Goal: Answer question/provide support

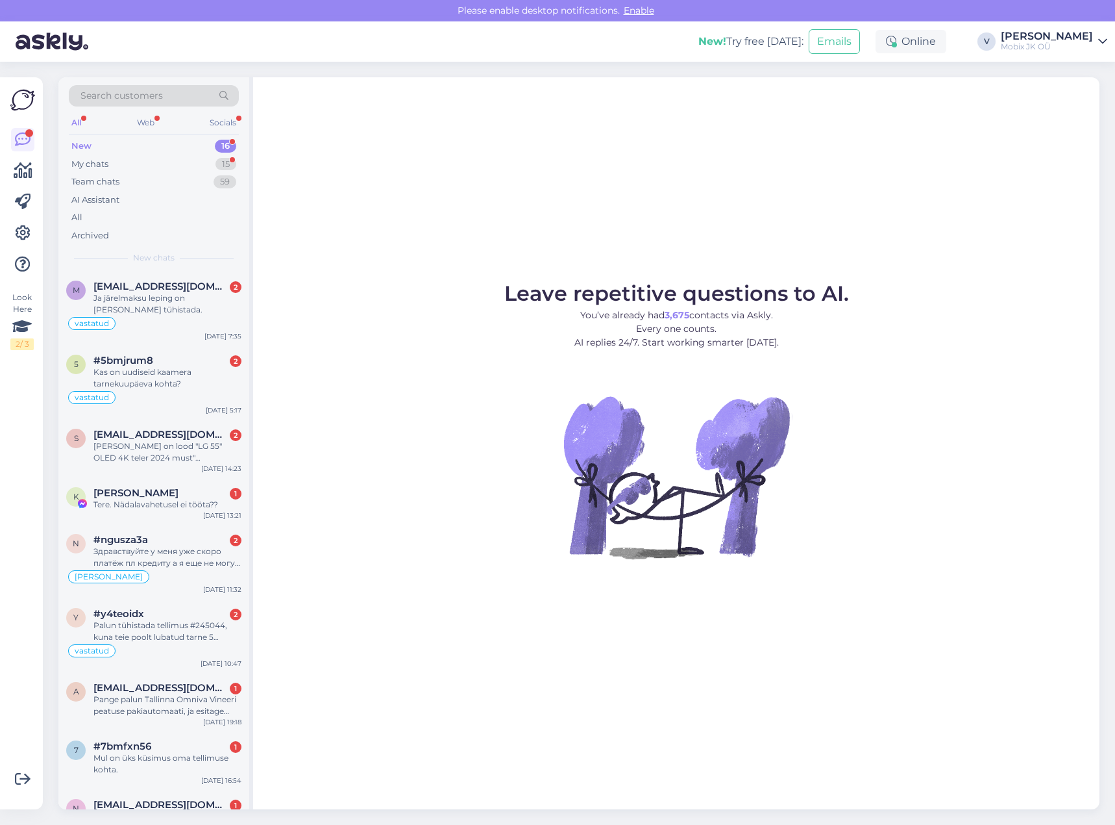
click at [209, 143] on div "New 16" at bounding box center [154, 146] width 170 height 18
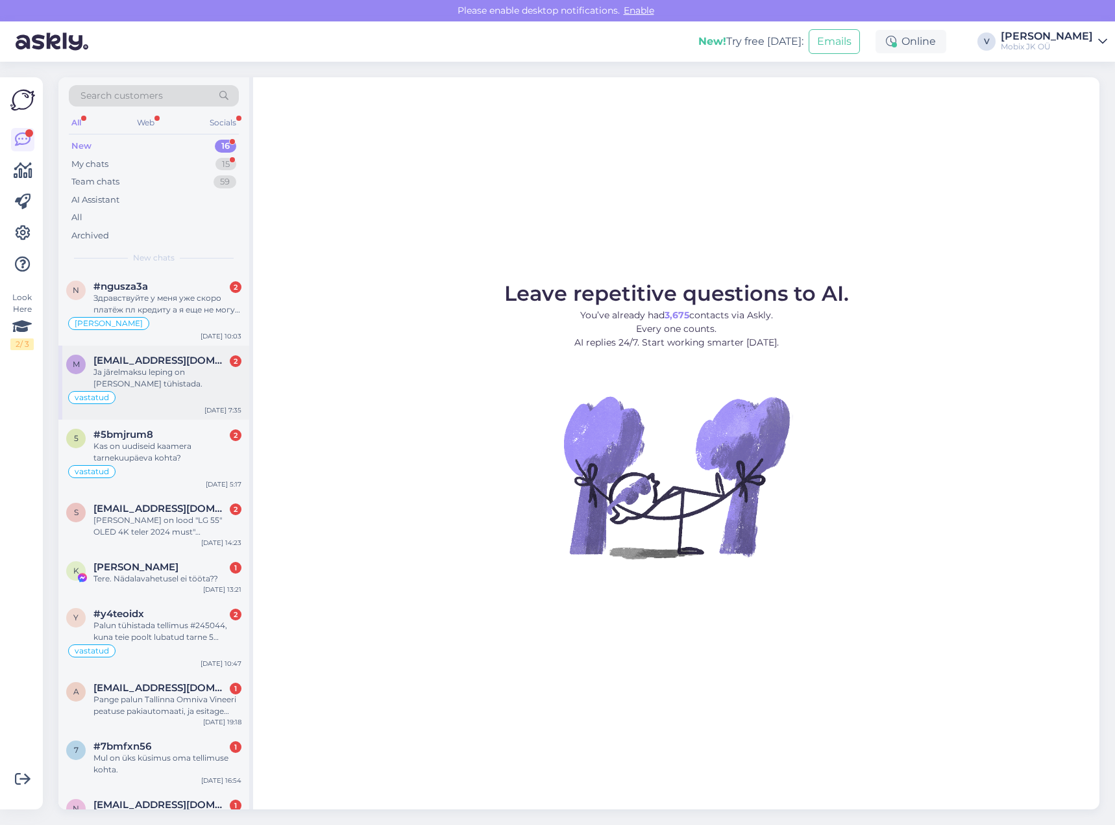
click at [187, 375] on div "Ja jãrelmaksu leping on [PERSON_NAME] tühistada." at bounding box center [167, 377] width 148 height 23
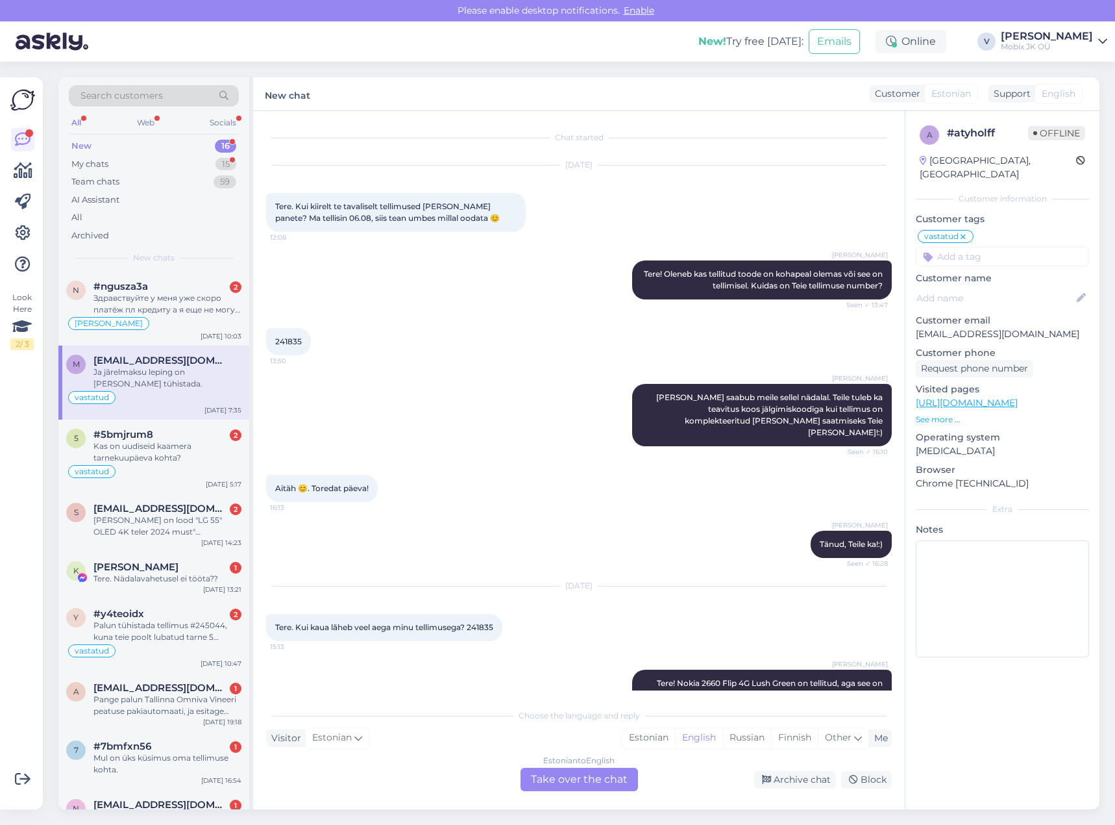
scroll to position [218, 0]
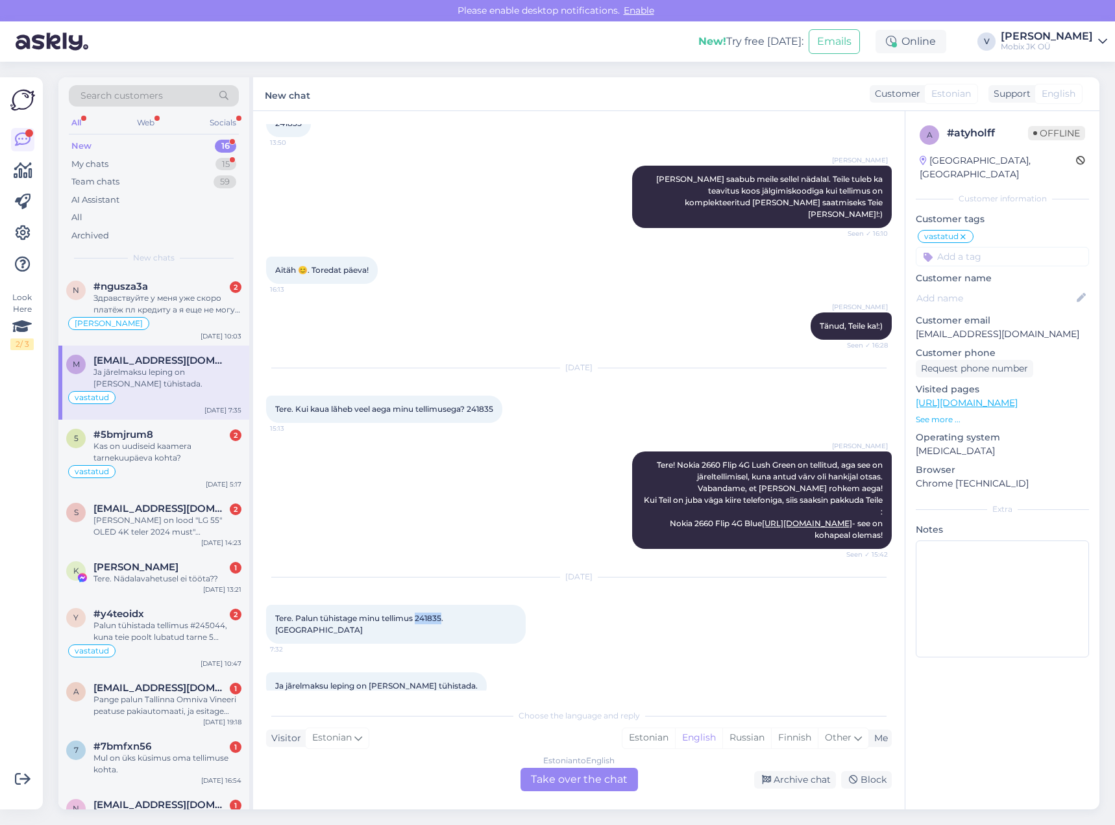
drag, startPoint x: 417, startPoint y: 604, endPoint x: 443, endPoint y: 602, distance: 26.1
click at [443, 613] on span "Tere. Palun tühistage minu tellimus 241835. [GEOGRAPHIC_DATA]" at bounding box center [360, 623] width 170 height 21
copy span "241835"
click at [640, 736] on div "Estonian" at bounding box center [649, 737] width 53 height 19
click at [591, 776] on div "Estonian to Estonian Take over the chat" at bounding box center [580, 778] width 118 height 23
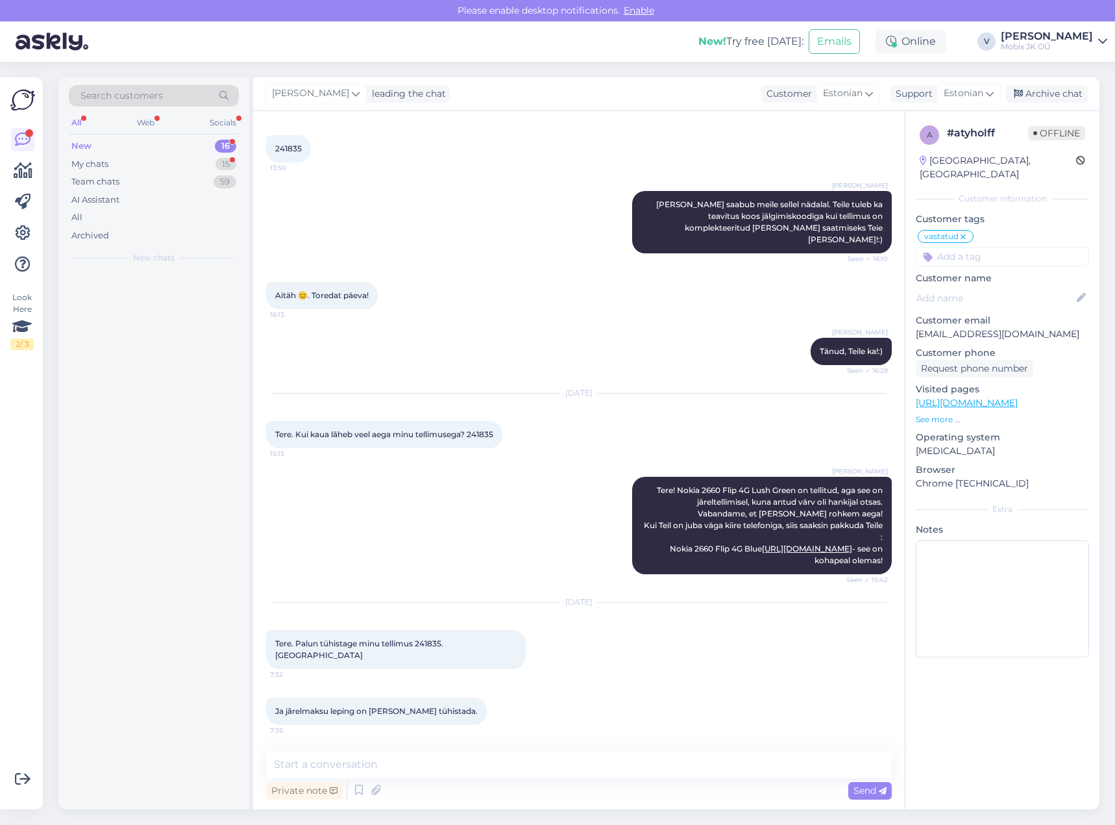
scroll to position [169, 0]
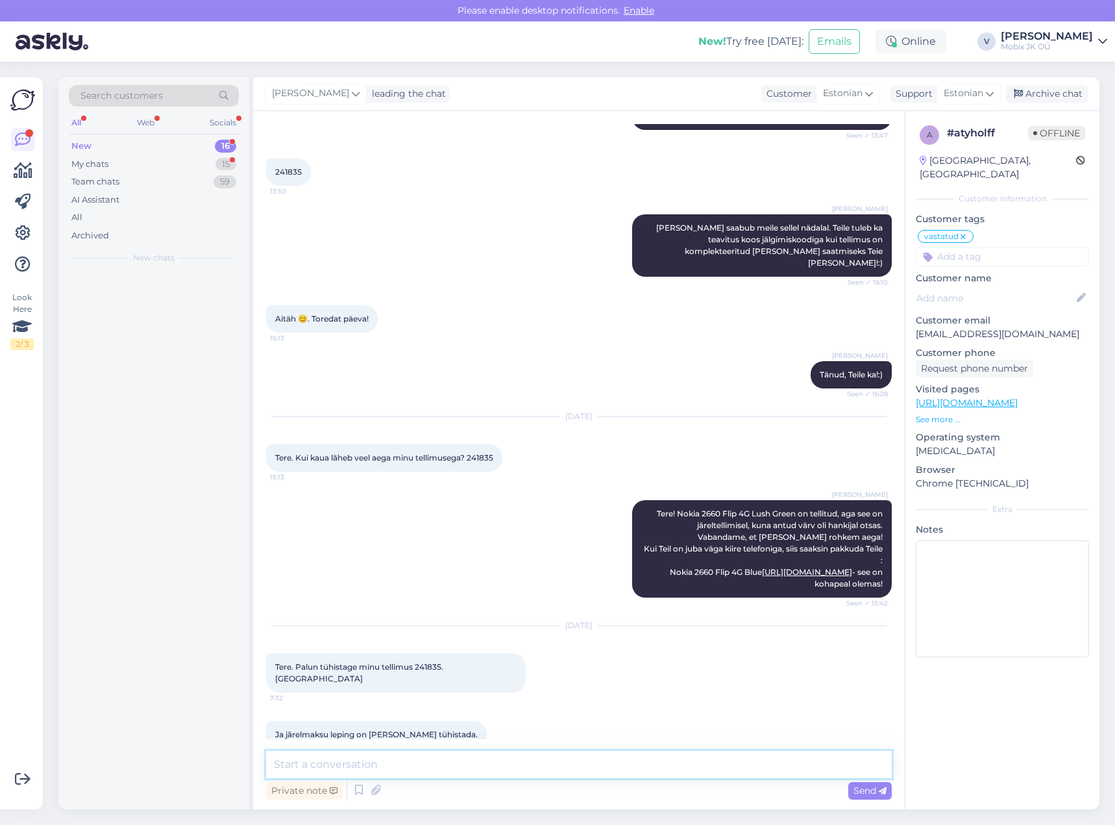
click at [593, 767] on textarea at bounding box center [579, 764] width 626 height 27
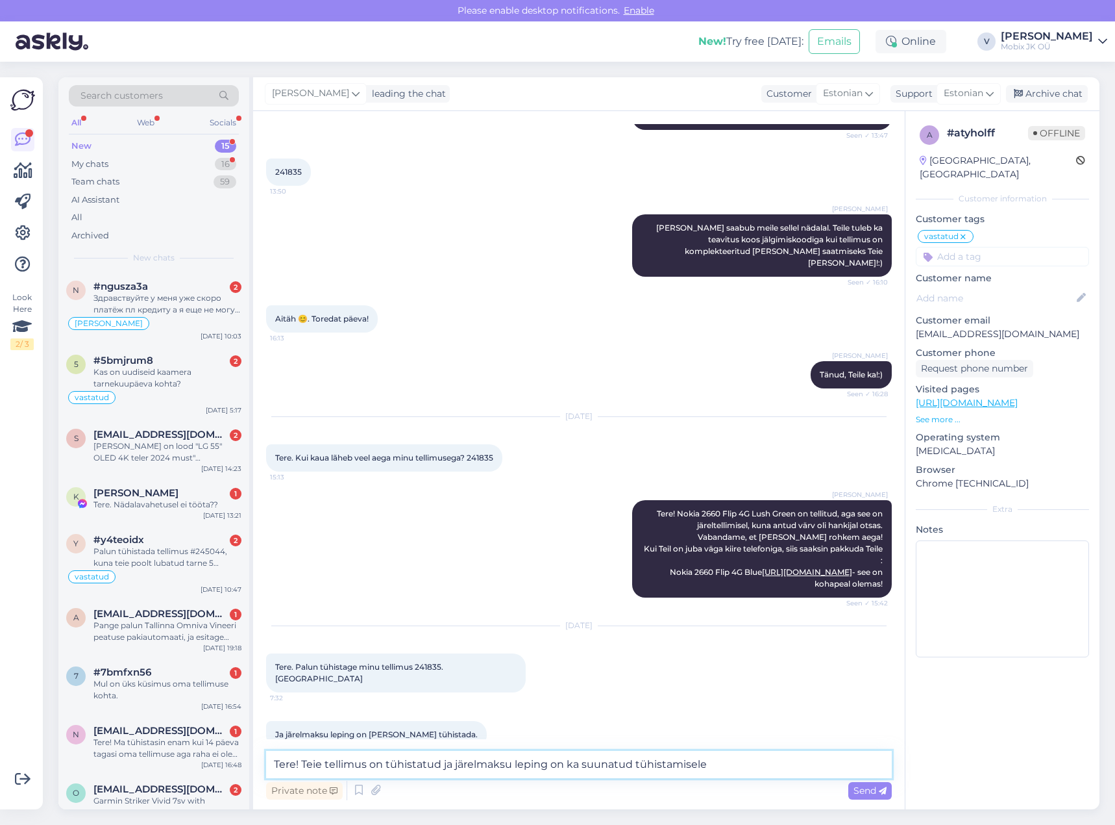
type textarea "Tere! Teie tellimus on tühistatud ja järelmaksu leping on ka suunatud tühistami…"
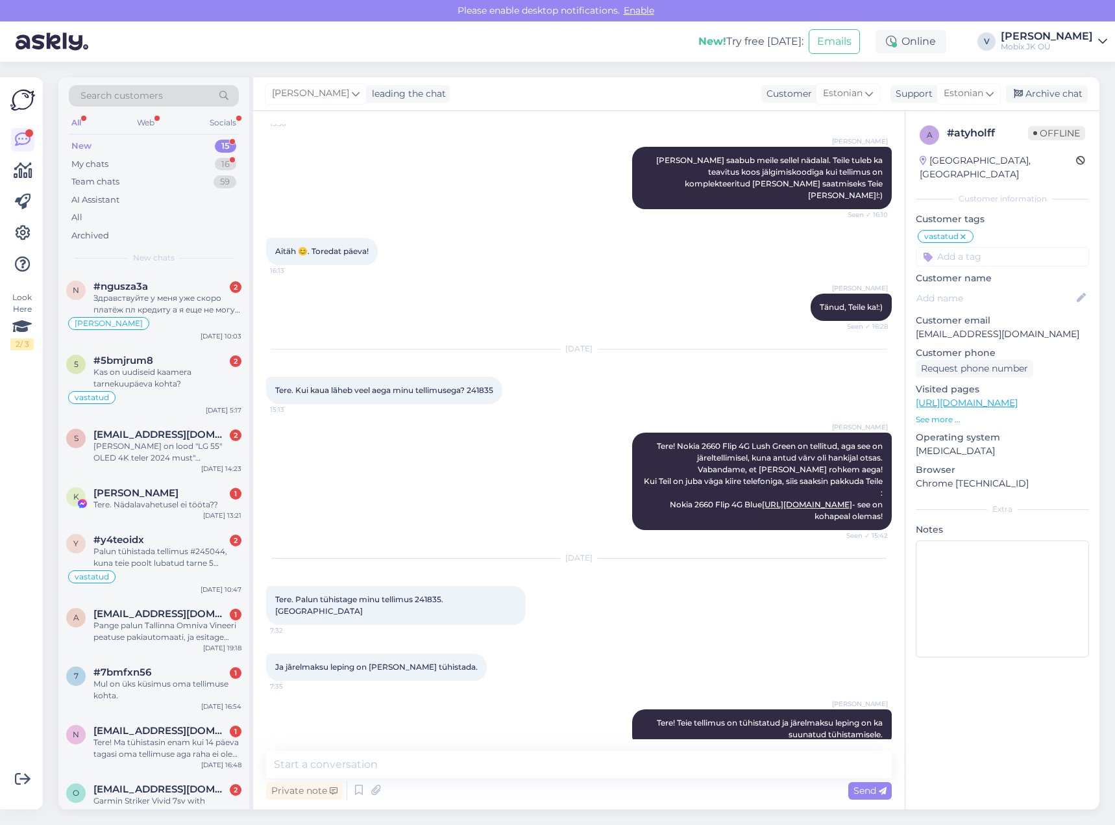
click at [984, 247] on input at bounding box center [1002, 256] width 173 height 19
type input "tü"
click at [1001, 287] on span "Tellimuse tühistamine" at bounding box center [1003, 291] width 86 height 8
drag, startPoint x: 1060, startPoint y: 93, endPoint x: 1000, endPoint y: 98, distance: 60.0
click at [1060, 93] on div "Archive chat" at bounding box center [1047, 94] width 82 height 18
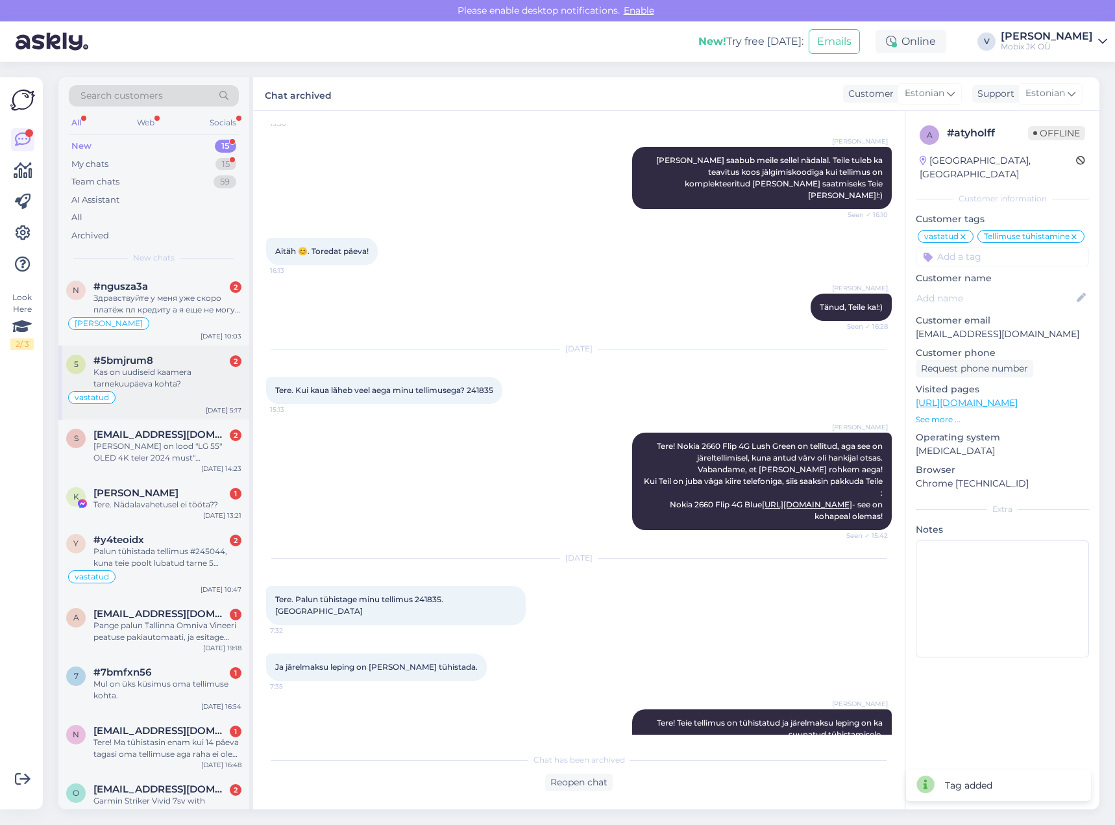
click at [207, 378] on div "Kas on uudiseid kaamera tarnekuupäeva kohta?" at bounding box center [167, 377] width 148 height 23
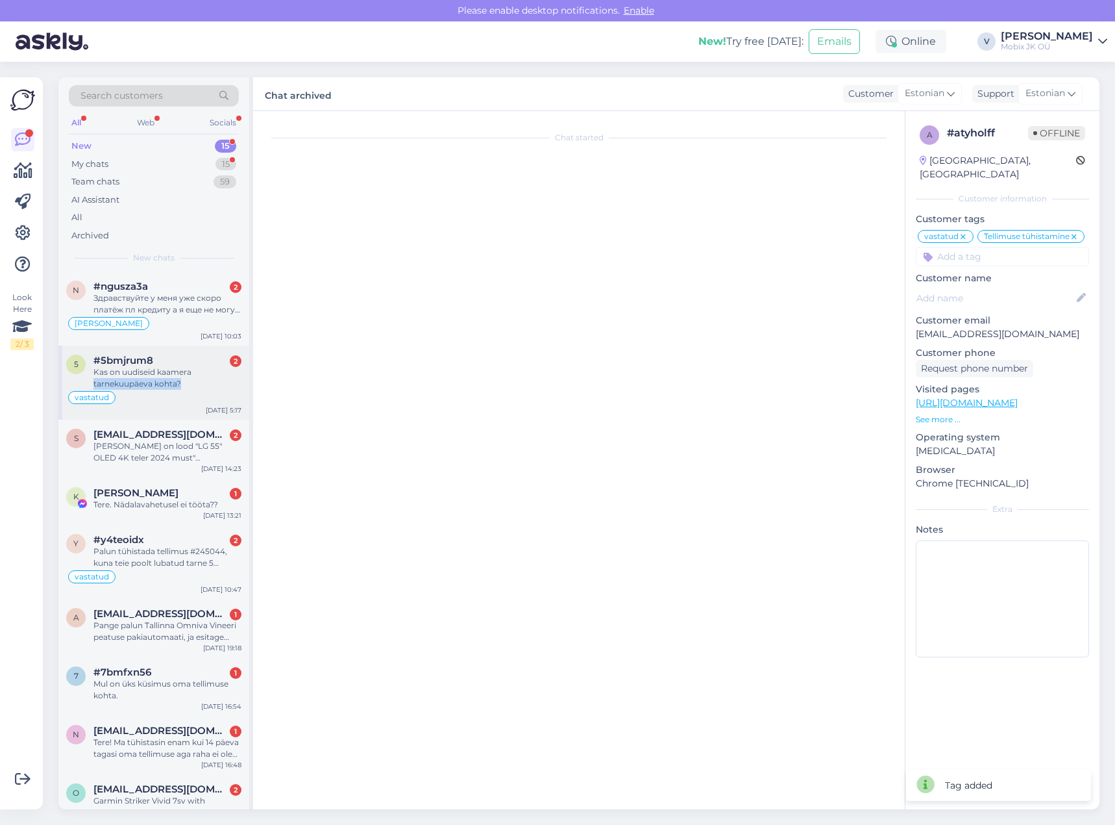
scroll to position [116, 0]
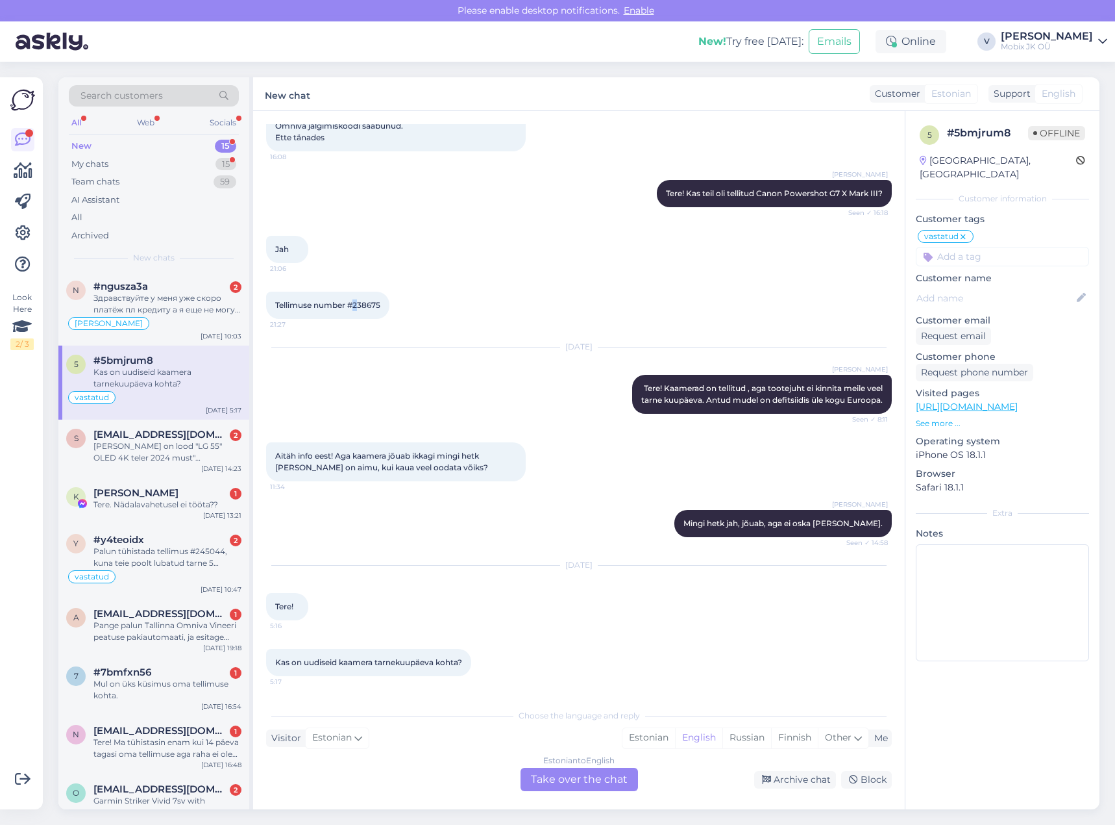
drag, startPoint x: 355, startPoint y: 288, endPoint x: 362, endPoint y: 294, distance: 8.7
click at [358, 300] on span "Tellimuse number #238675" at bounding box center [327, 305] width 105 height 10
click at [359, 300] on span "Tellimuse number #238675" at bounding box center [327, 305] width 105 height 10
drag, startPoint x: 354, startPoint y: 292, endPoint x: 412, endPoint y: 292, distance: 57.1
click at [412, 292] on div "Tellimuse number #238675 21:27" at bounding box center [579, 305] width 626 height 56
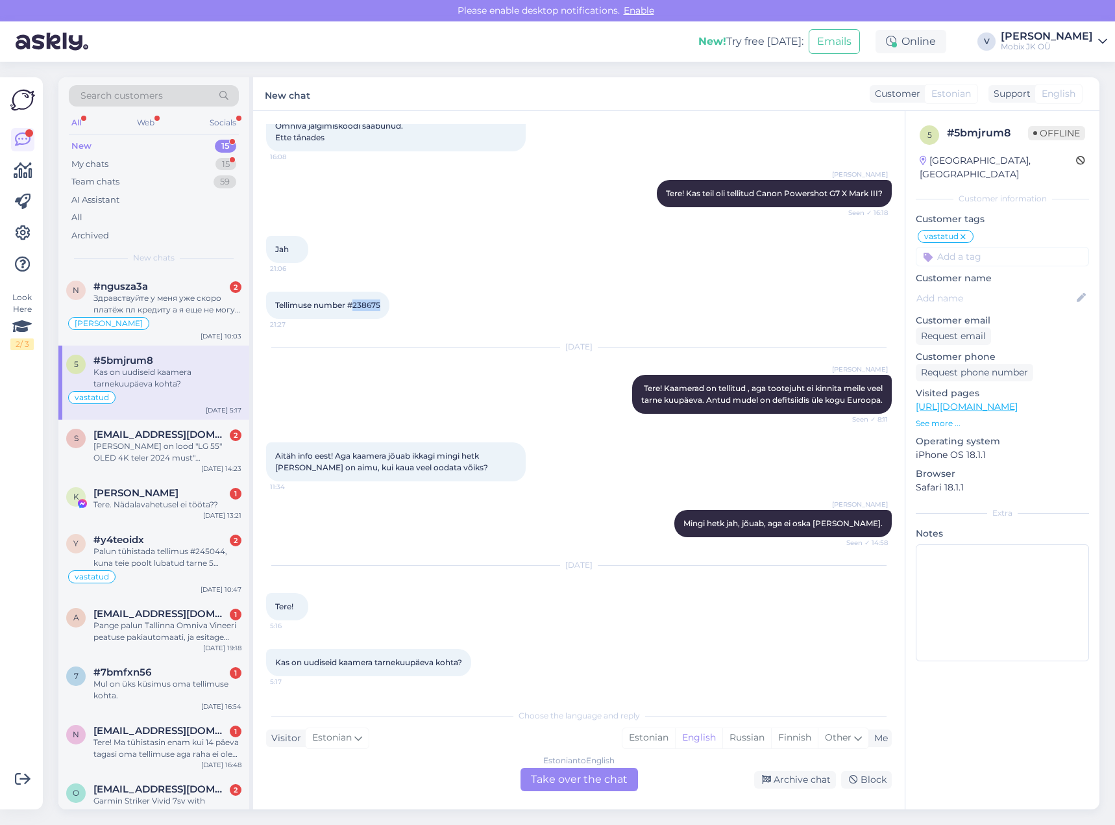
copy span "238675"
click at [640, 742] on div "Estonian" at bounding box center [649, 737] width 53 height 19
drag, startPoint x: 599, startPoint y: 779, endPoint x: 599, endPoint y: 772, distance: 7.2
click at [599, 778] on div "Estonian to Estonian Take over the chat" at bounding box center [580, 778] width 118 height 23
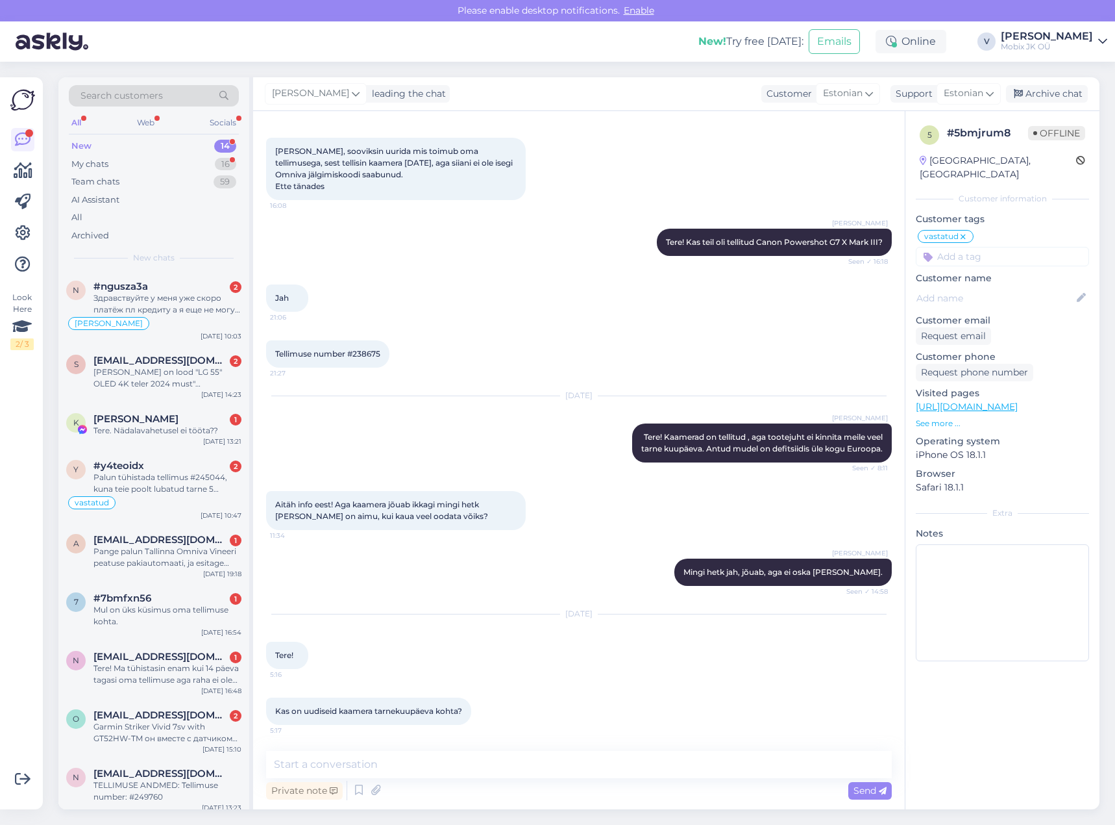
click at [601, 761] on textarea at bounding box center [579, 764] width 626 height 27
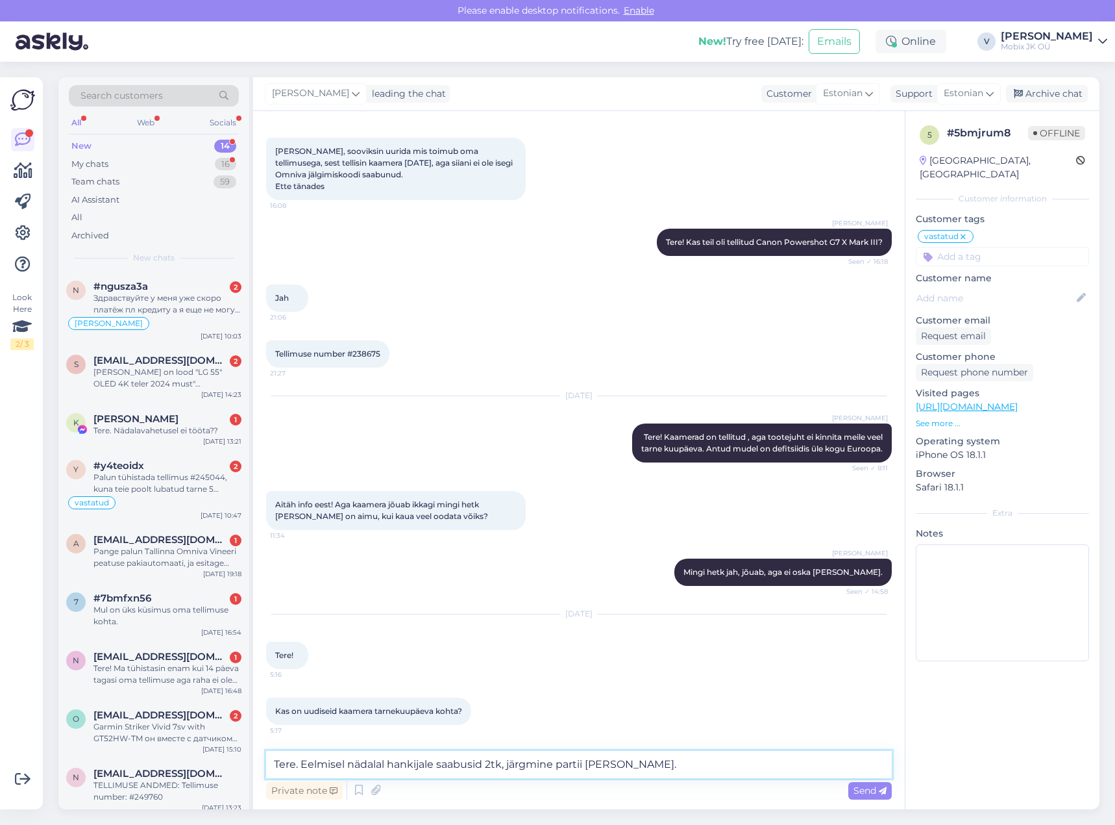
click at [699, 765] on textarea "Tere. Eelmisel nädalal hankijale saabusid 2tk, järgmine partii [PERSON_NAME]." at bounding box center [579, 764] width 626 height 27
paste textarea "Palusin hankijat uurida eeldatava tarneaega, võib olla sellel nädalal saame min…"
type textarea "Tere. Eelmisel nädalal hankijale saabusid 2tk, järgmine partii [PERSON_NAME]. P…"
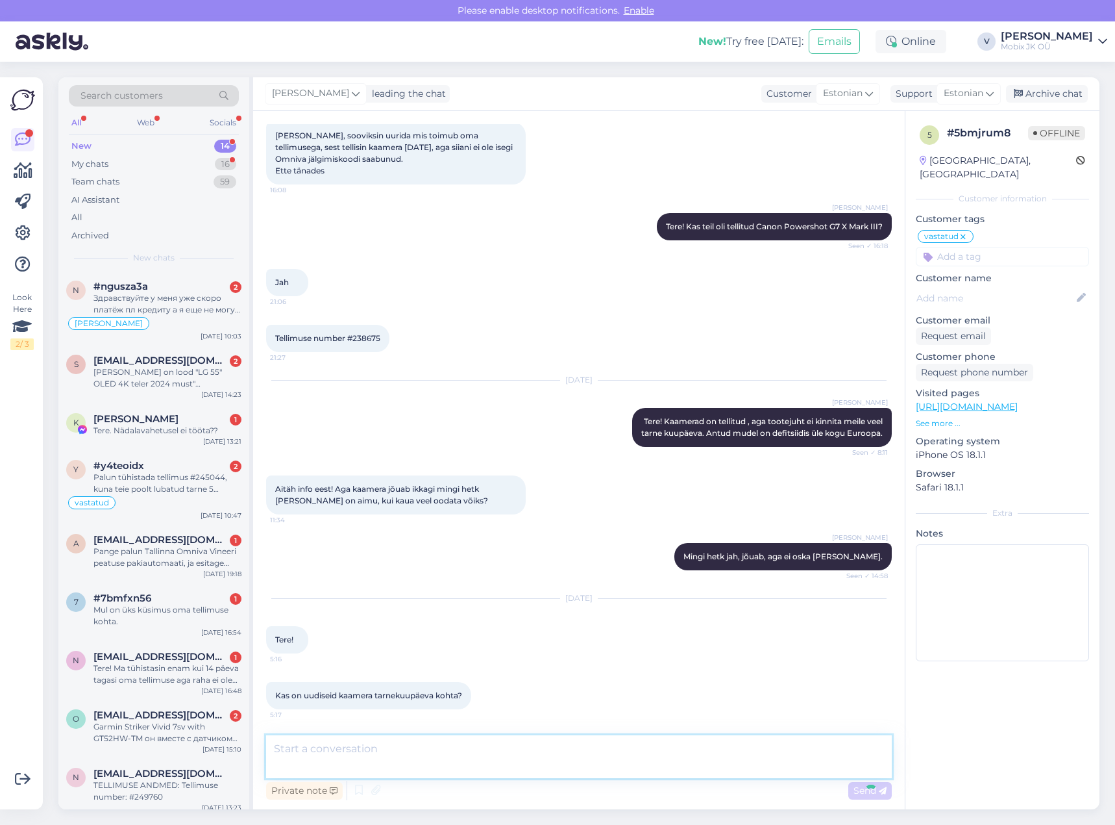
scroll to position [173, 0]
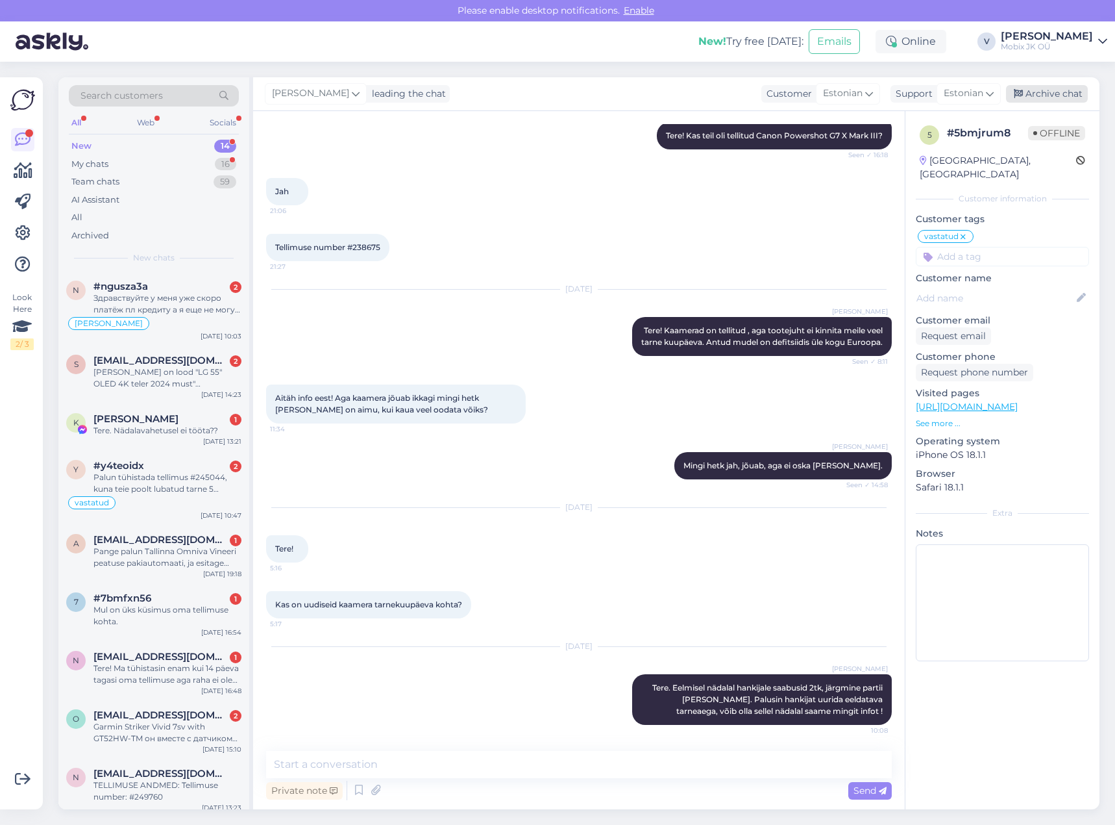
click at [1058, 90] on div "Archive chat" at bounding box center [1047, 94] width 82 height 18
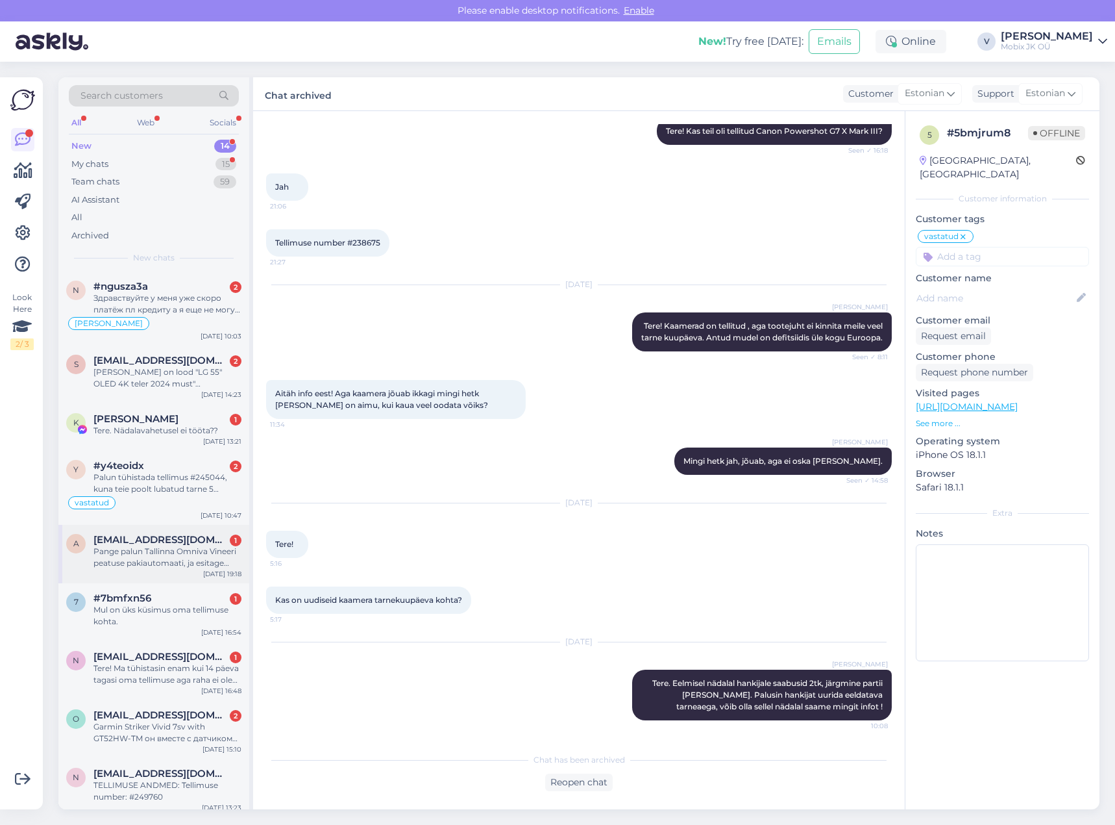
click at [219, 561] on div "Pange palun Tallinna Omniva Vineeri peatuse pakiautomaati, ja esitage arve" at bounding box center [167, 556] width 148 height 23
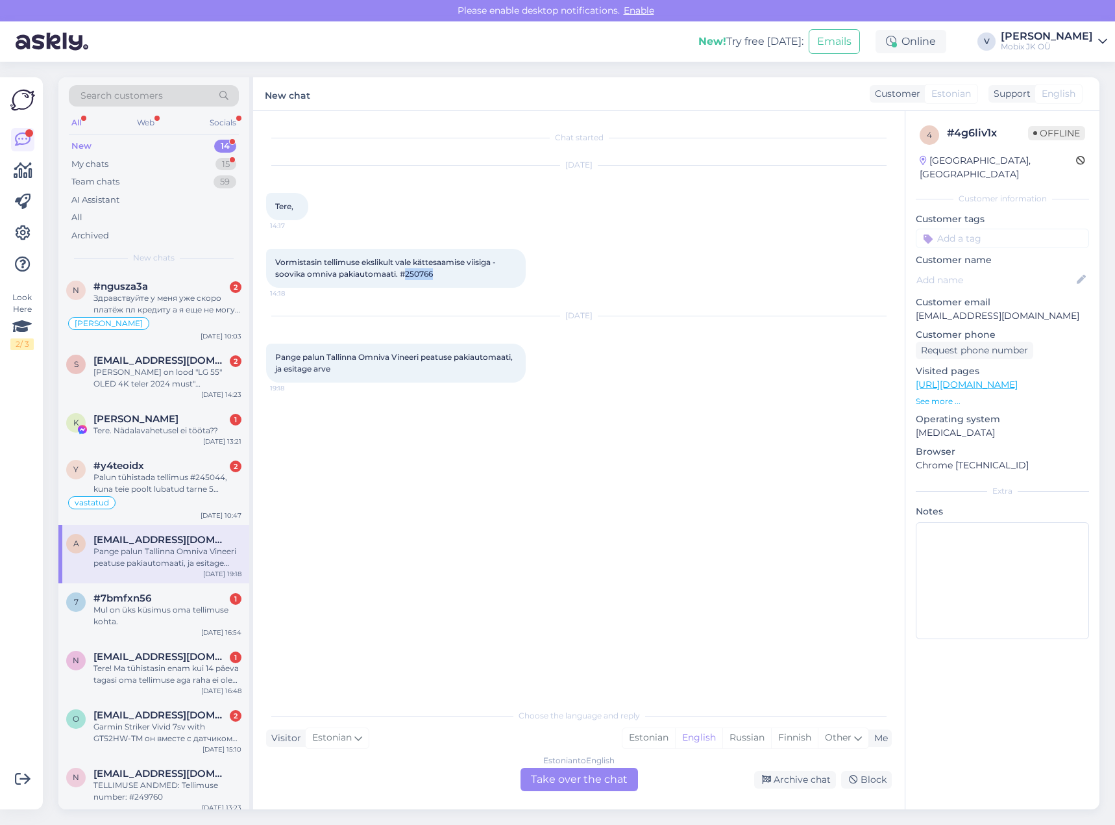
drag, startPoint x: 404, startPoint y: 273, endPoint x: 464, endPoint y: 271, distance: 59.8
click at [456, 271] on div "Vormistasin tellimuse ekslikult vale kättesaamise viisiga - soovika omniva paki…" at bounding box center [396, 268] width 260 height 39
copy span "250766"
drag, startPoint x: 327, startPoint y: 356, endPoint x: 333, endPoint y: 370, distance: 15.7
click at [333, 370] on span "Pange palun Tallinna Omniva Vineeri peatuse pakiautomaati, ja esitage arve" at bounding box center [395, 362] width 240 height 21
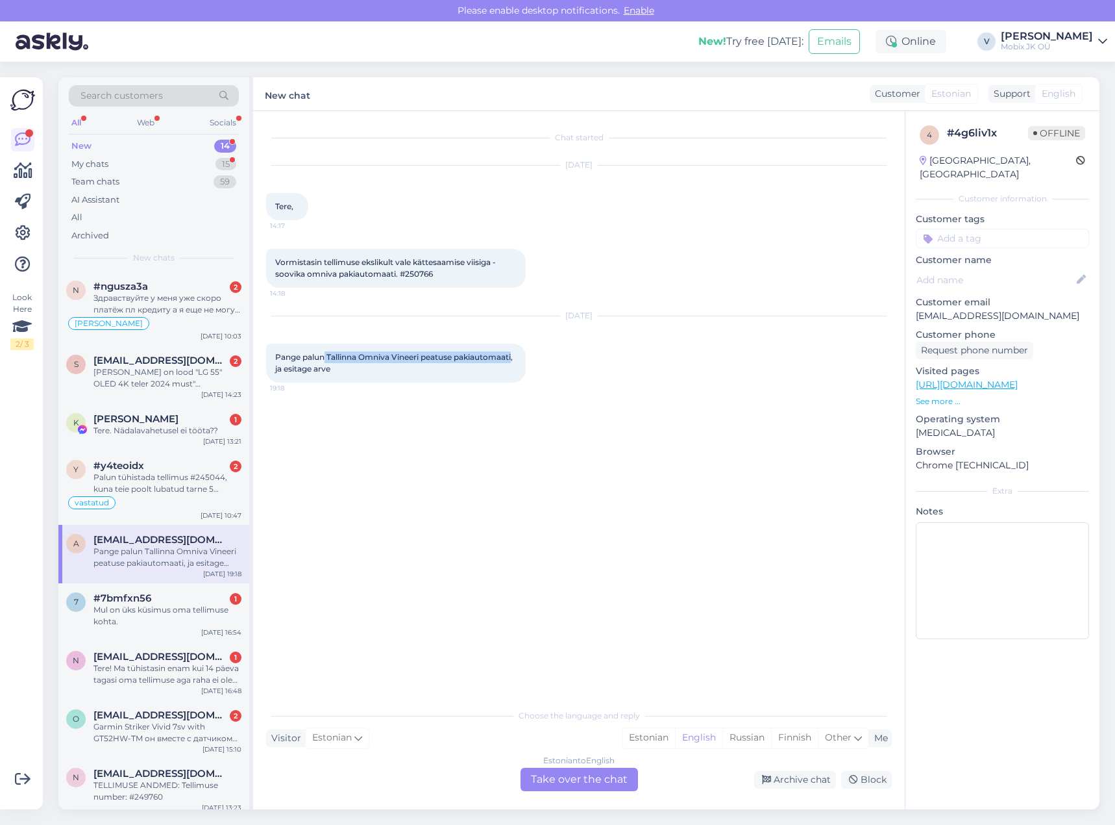
copy span "Tallinna Omniva Vineeri peatuse pakiautomaati"
click at [649, 739] on div "Estonian" at bounding box center [649, 737] width 53 height 19
click at [592, 782] on div "Estonian to Estonian Take over the chat" at bounding box center [580, 778] width 118 height 23
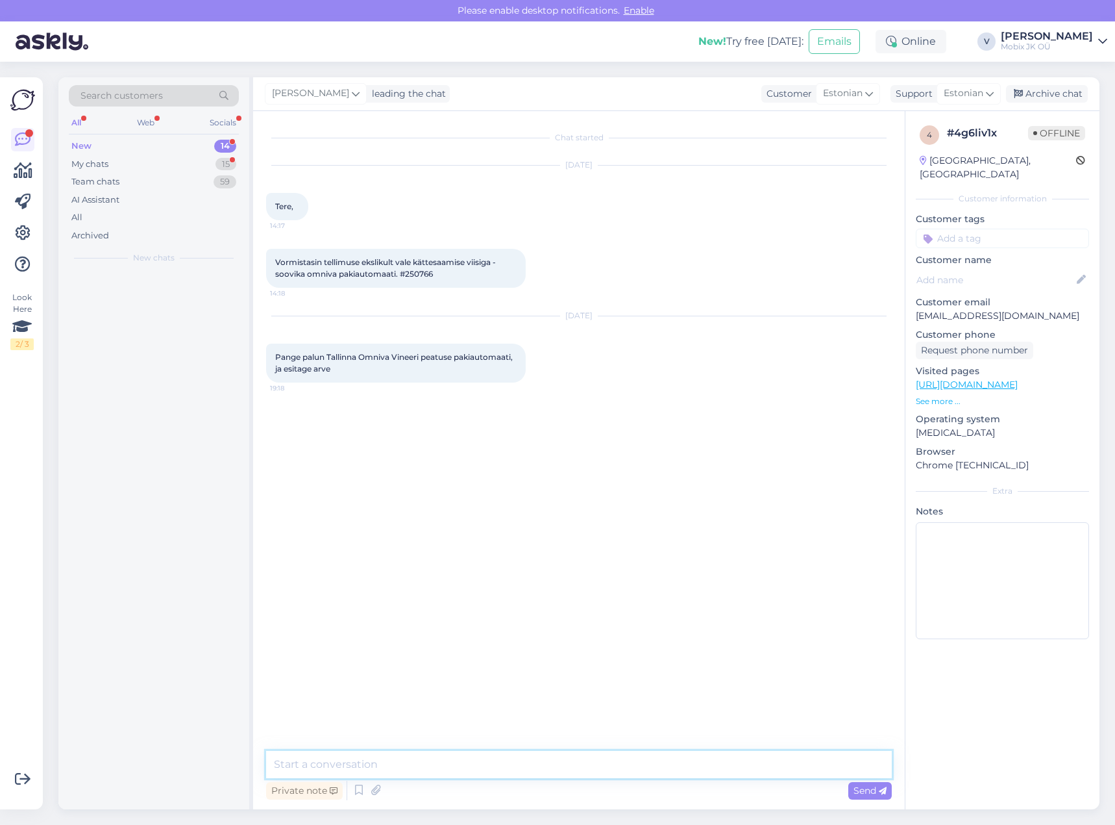
click at [593, 765] on textarea at bounding box center [579, 764] width 626 height 27
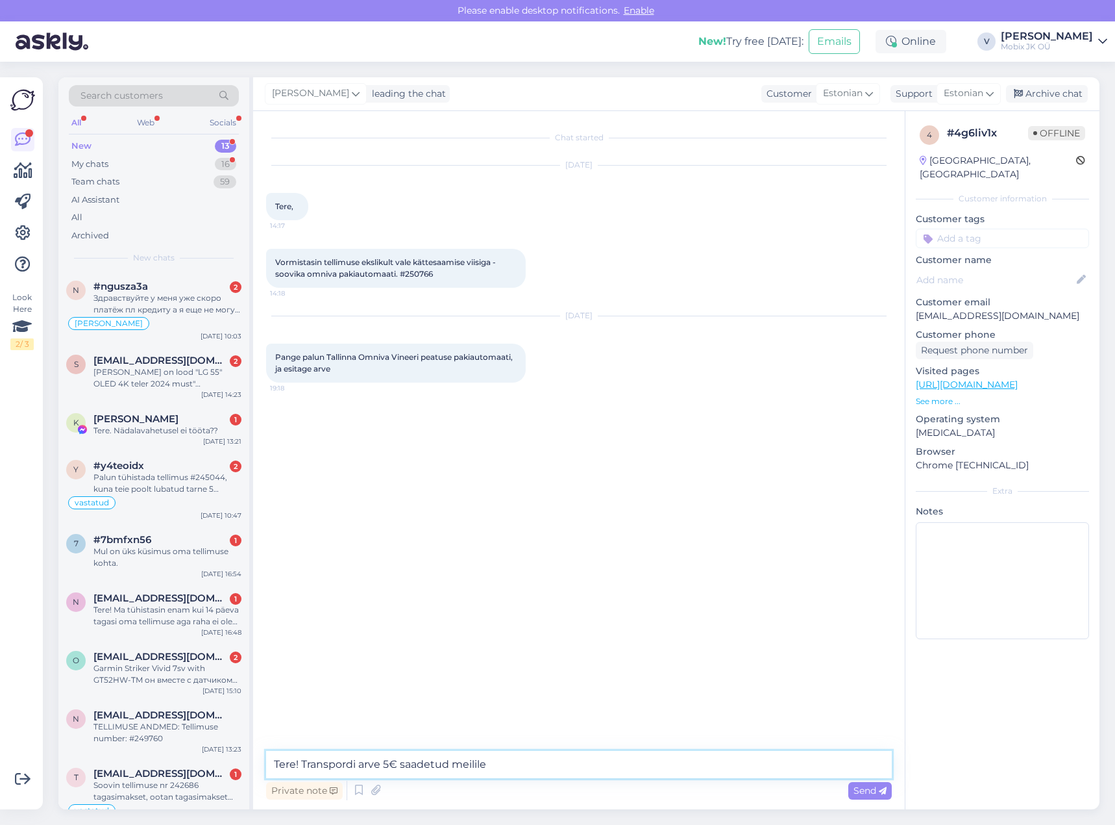
type textarea "Tere! Transpordi arve 5€ saadetud meilile."
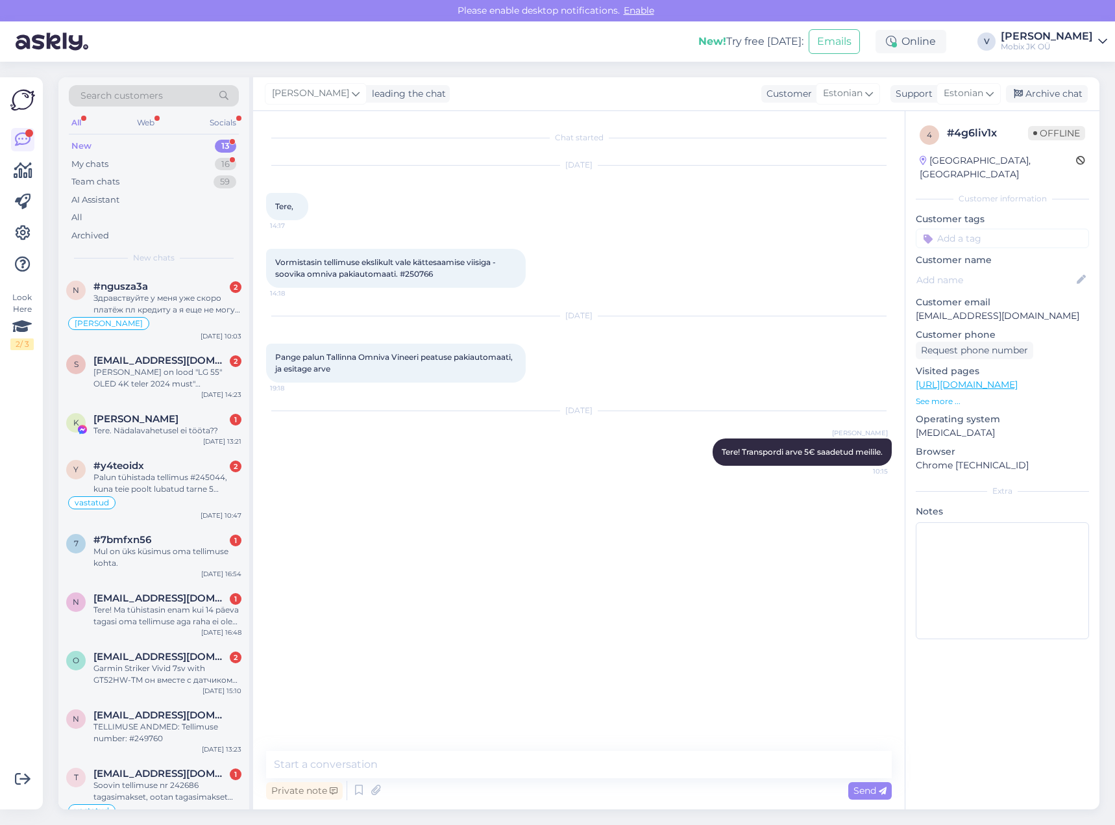
drag, startPoint x: 980, startPoint y: 216, endPoint x: 989, endPoint y: 225, distance: 12.9
click at [980, 229] on input at bounding box center [1002, 238] width 173 height 19
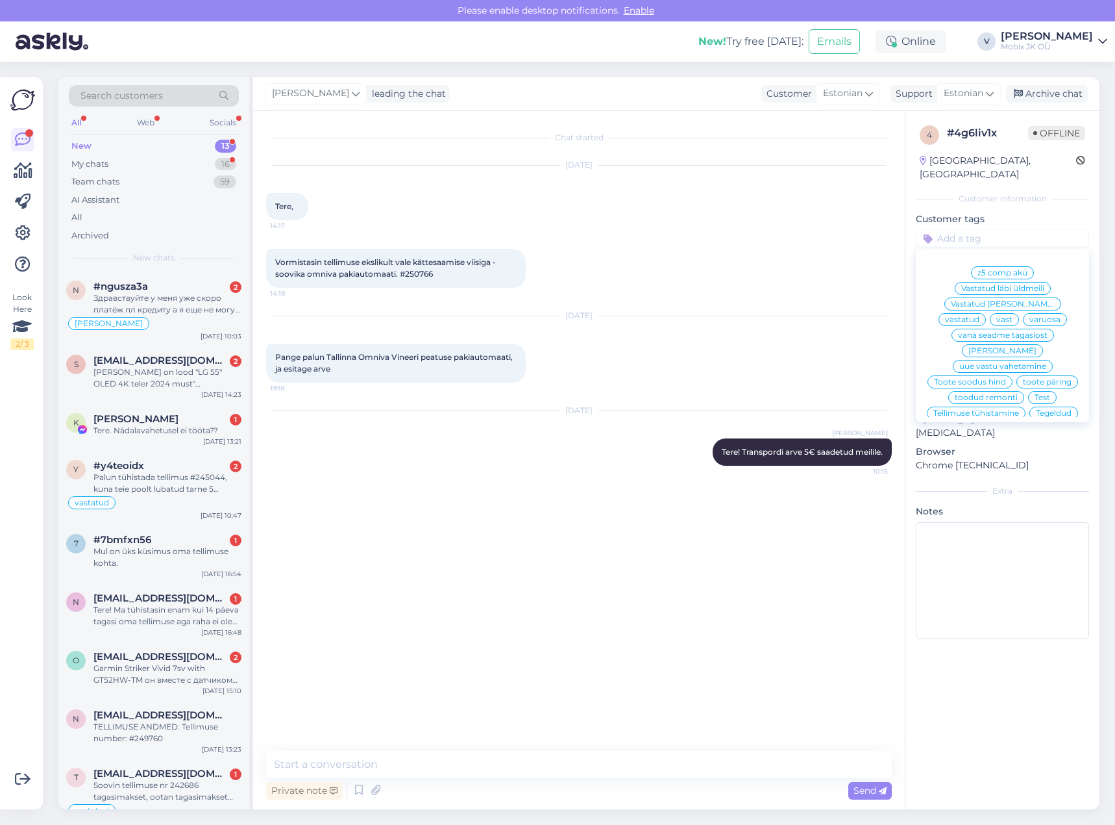
click at [980, 316] on span "vastatud" at bounding box center [962, 320] width 34 height 8
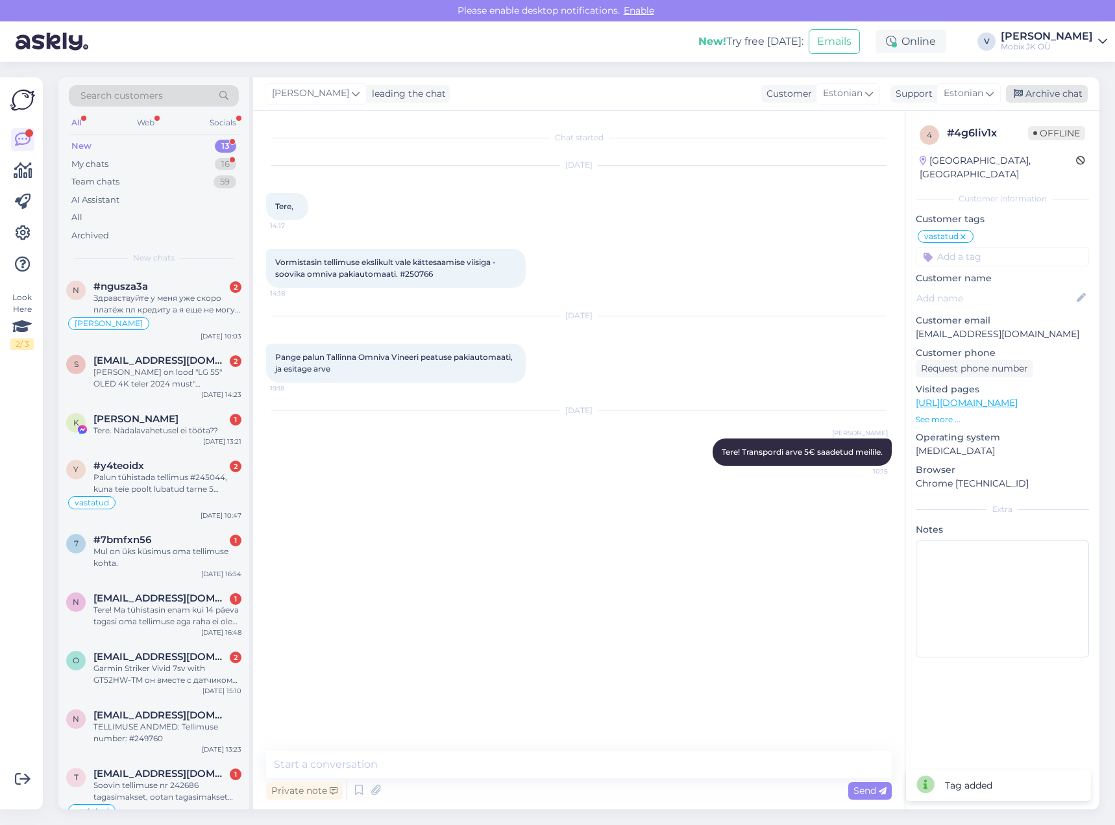
click at [1039, 88] on div "Archive chat" at bounding box center [1047, 94] width 82 height 18
